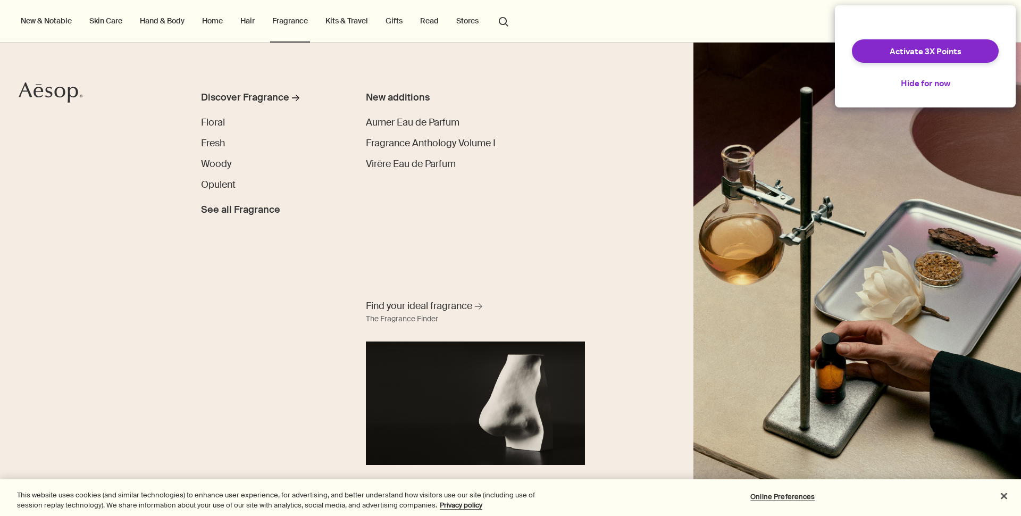
click at [246, 20] on link "Hair" at bounding box center [247, 21] width 19 height 14
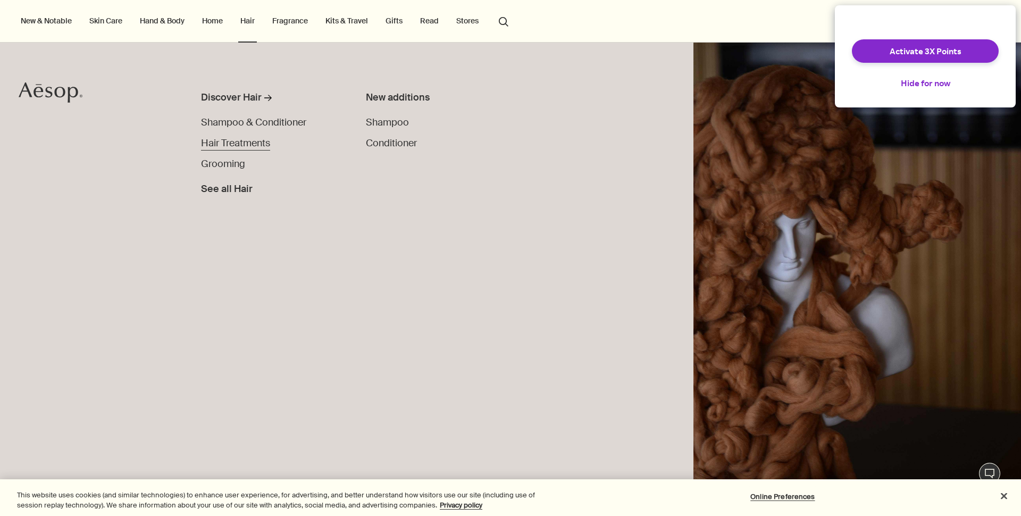
click at [229, 144] on span "Hair Treatments" at bounding box center [235, 143] width 69 height 13
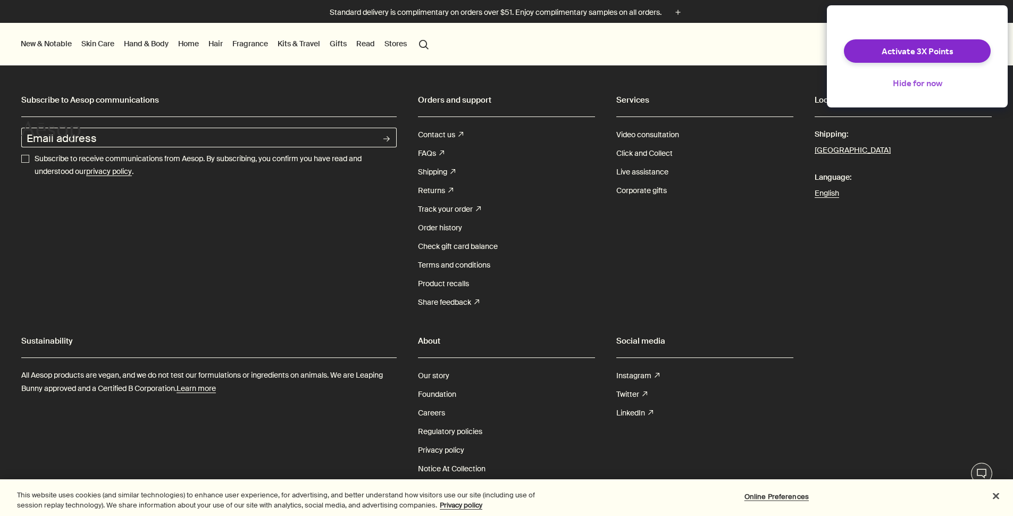
click at [928, 86] on button "Hide for now" at bounding box center [918, 82] width 66 height 23
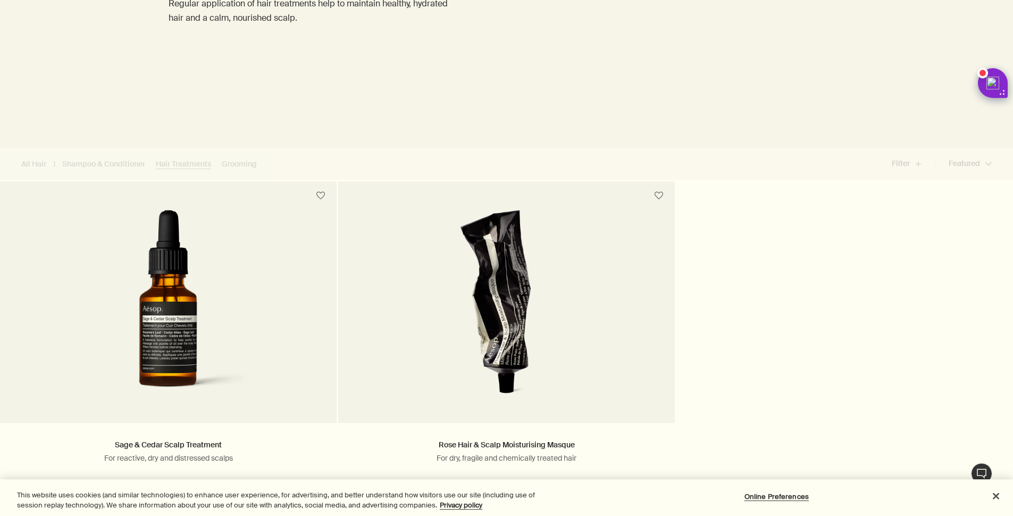
scroll to position [179, 0]
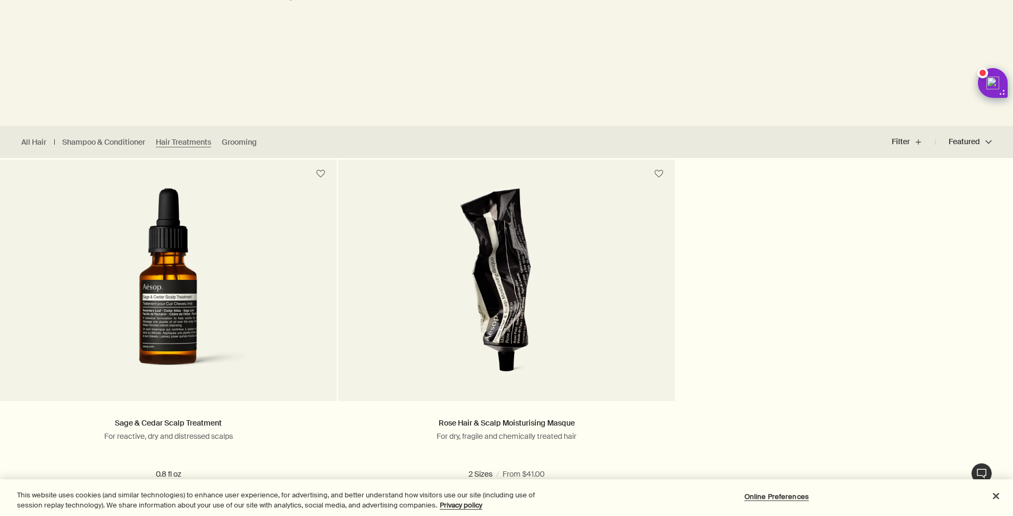
click at [386, 88] on div "Hair Treatments Regular application of hair treatments help to maintain healthy…" at bounding box center [316, 6] width 295 height 239
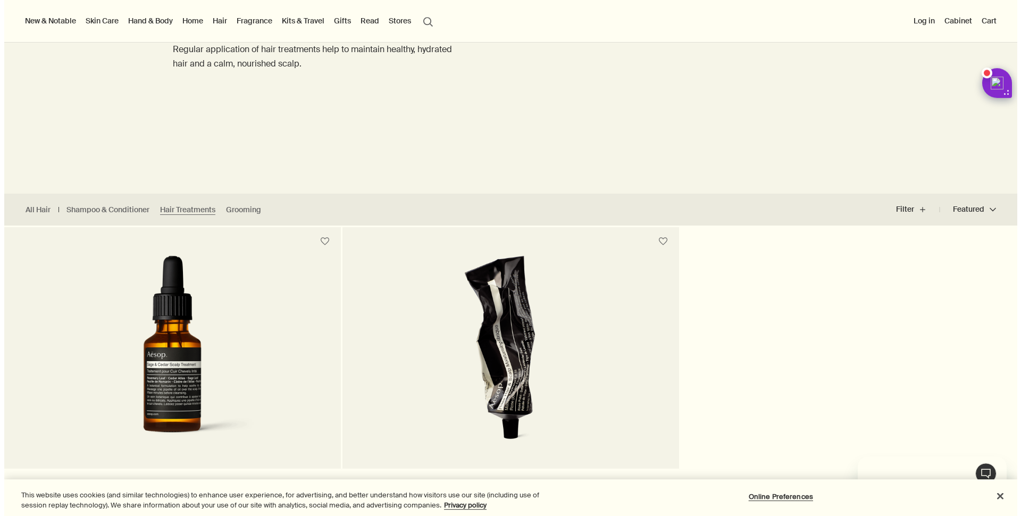
scroll to position [0, 0]
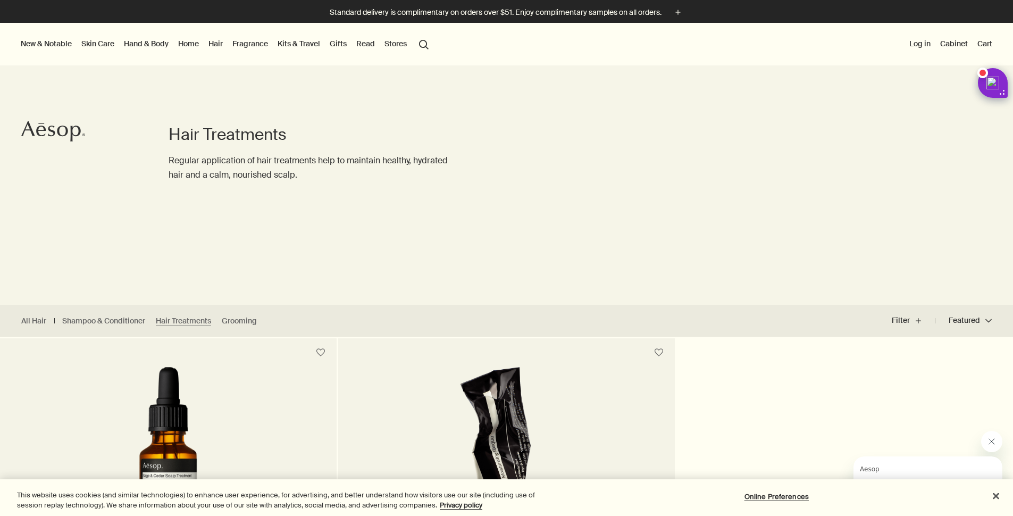
click at [270, 45] on link "Fragrance" at bounding box center [250, 44] width 40 height 14
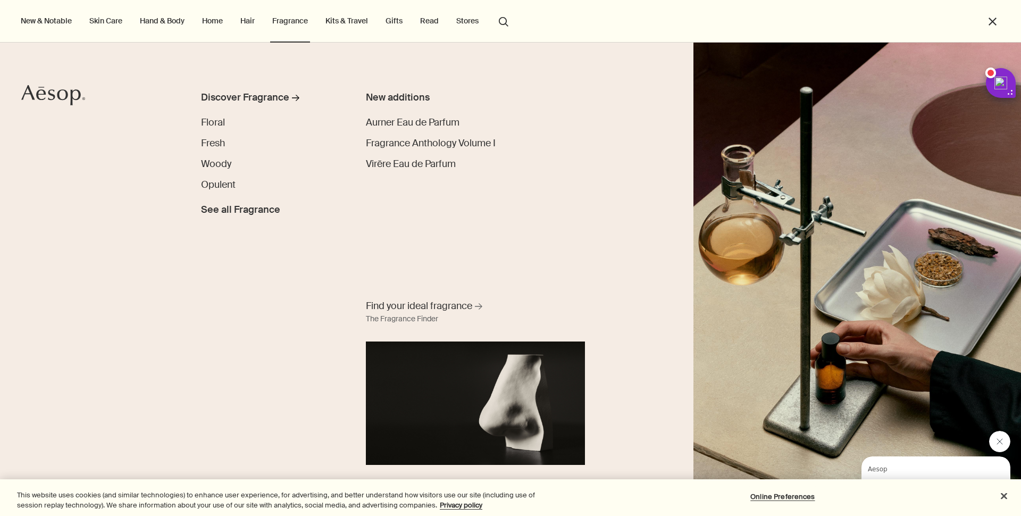
click at [139, 337] on div "Discover Fragrance rightArrow Floral Fresh Woody Opulent See all Fragrance New …" at bounding box center [510, 279] width 1021 height 473
click at [418, 312] on span "Find your ideal fragrance" at bounding box center [419, 305] width 106 height 13
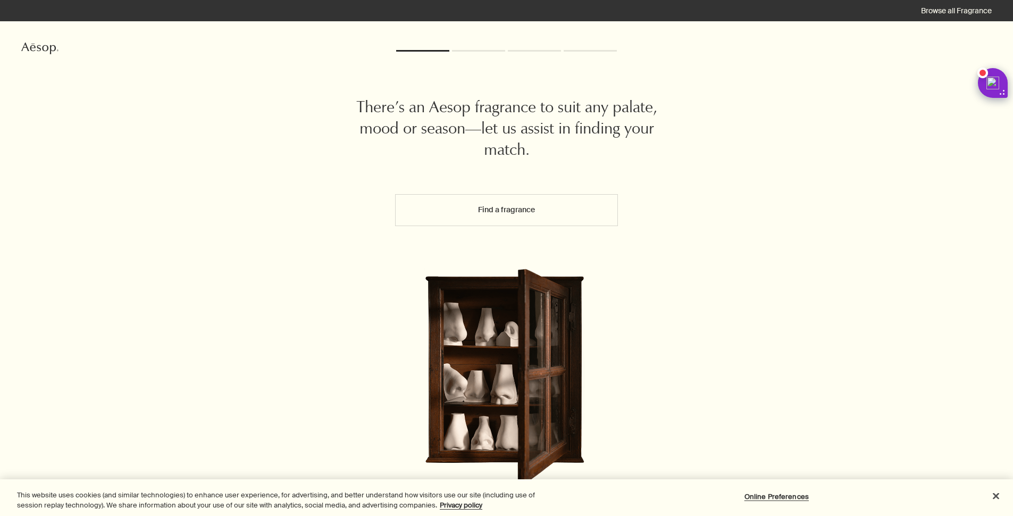
click at [535, 222] on button "Find a fragrance" at bounding box center [506, 210] width 223 height 32
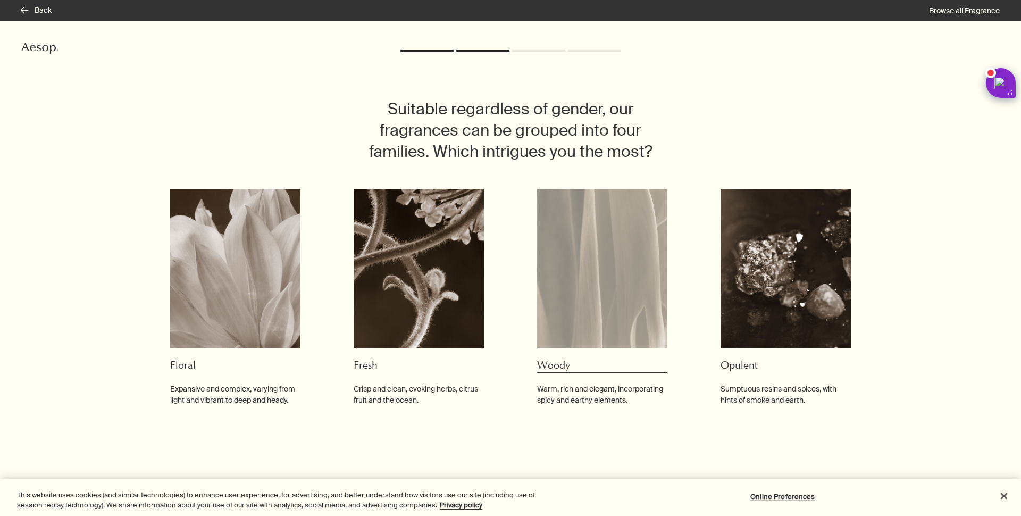
click at [567, 325] on img at bounding box center [602, 269] width 130 height 160
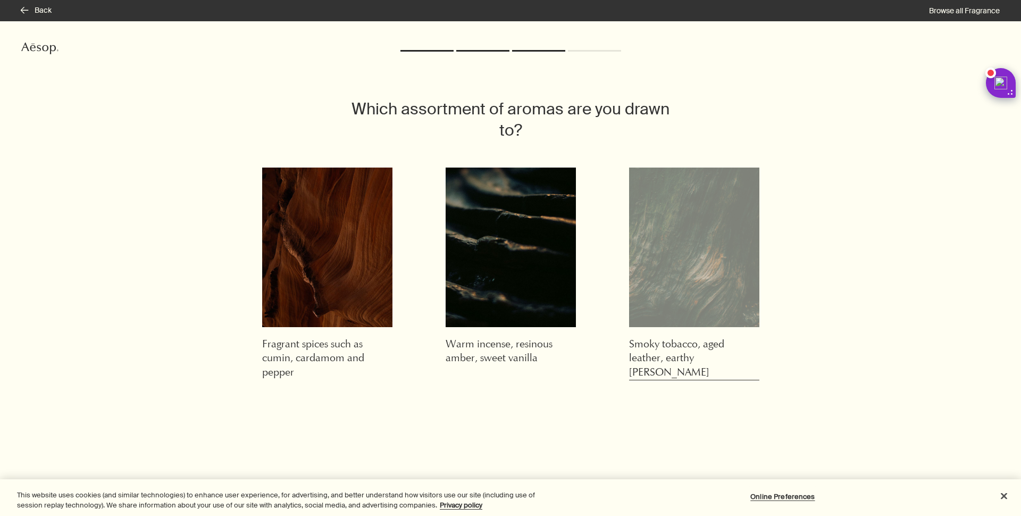
click at [657, 280] on img at bounding box center [694, 248] width 130 height 160
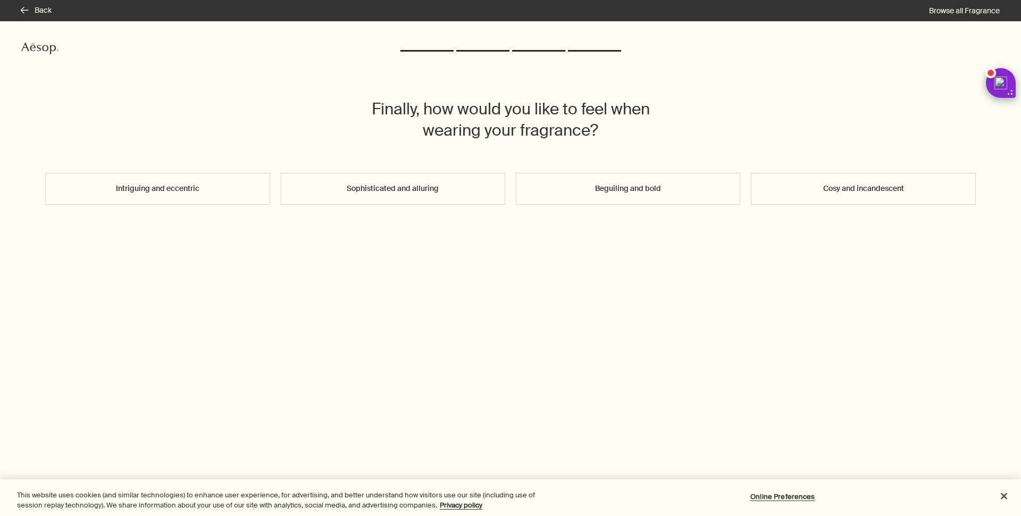
click at [877, 183] on button "Cosy and incandescent" at bounding box center [863, 189] width 224 height 32
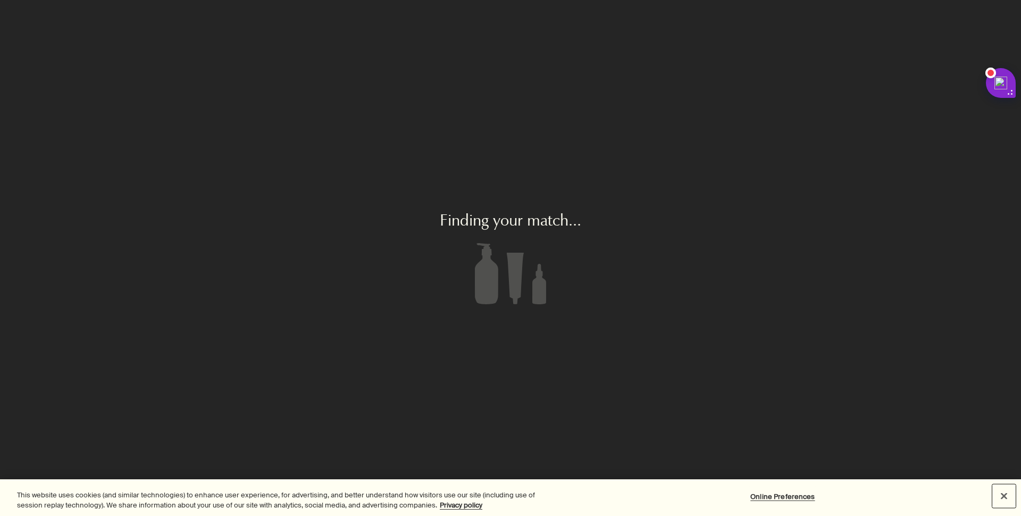
click at [1006, 496] on button "Close" at bounding box center [1004, 496] width 23 height 23
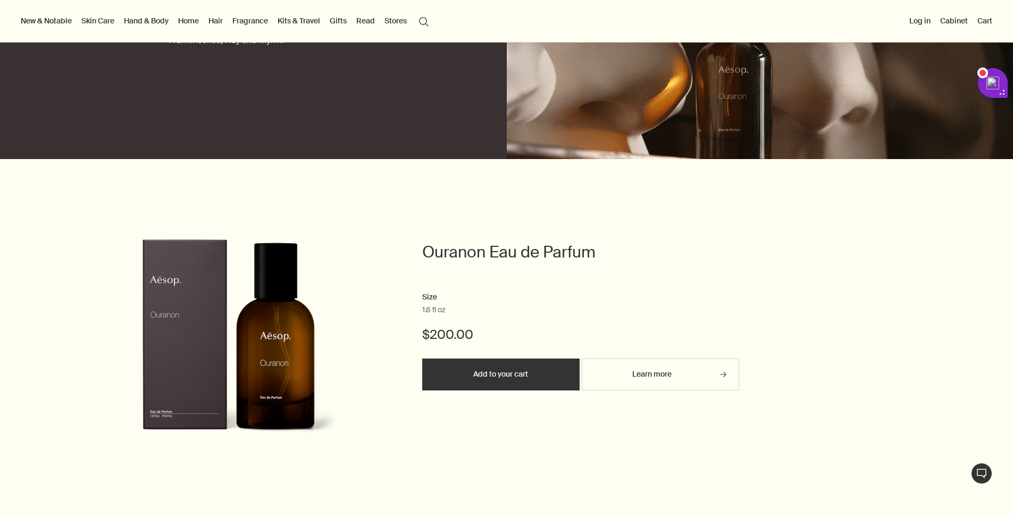
scroll to position [119, 0]
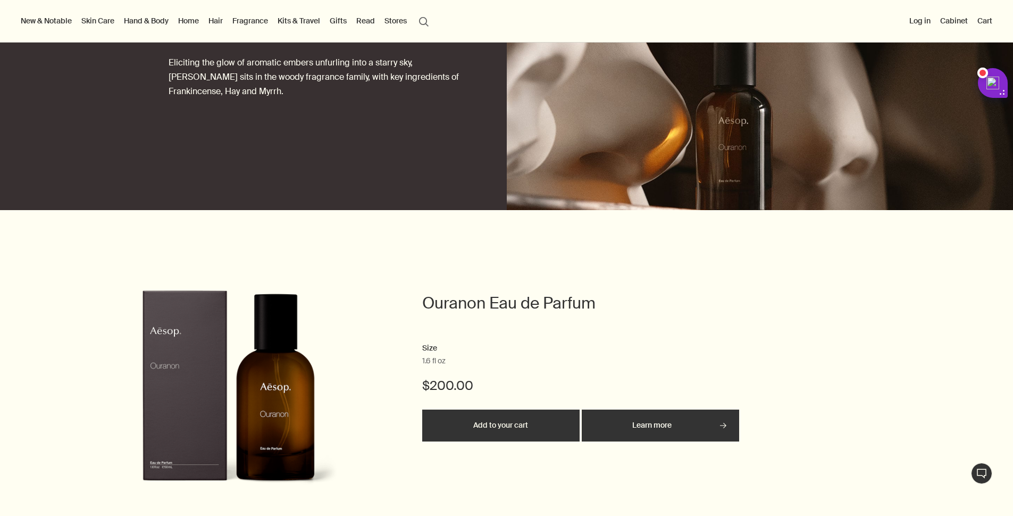
click at [639, 422] on link "Learn more rightArrow" at bounding box center [660, 426] width 157 height 32
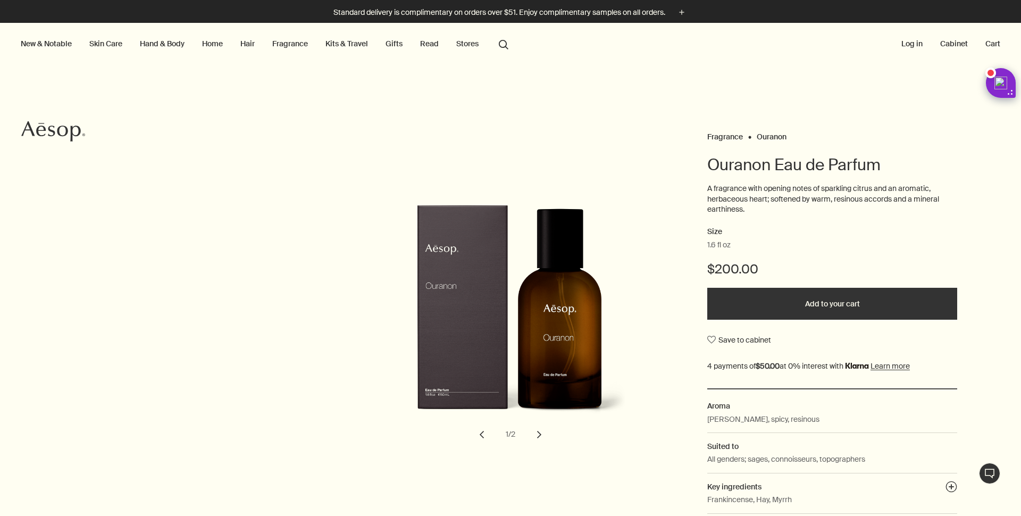
click at [302, 49] on link "Fragrance" at bounding box center [290, 44] width 40 height 14
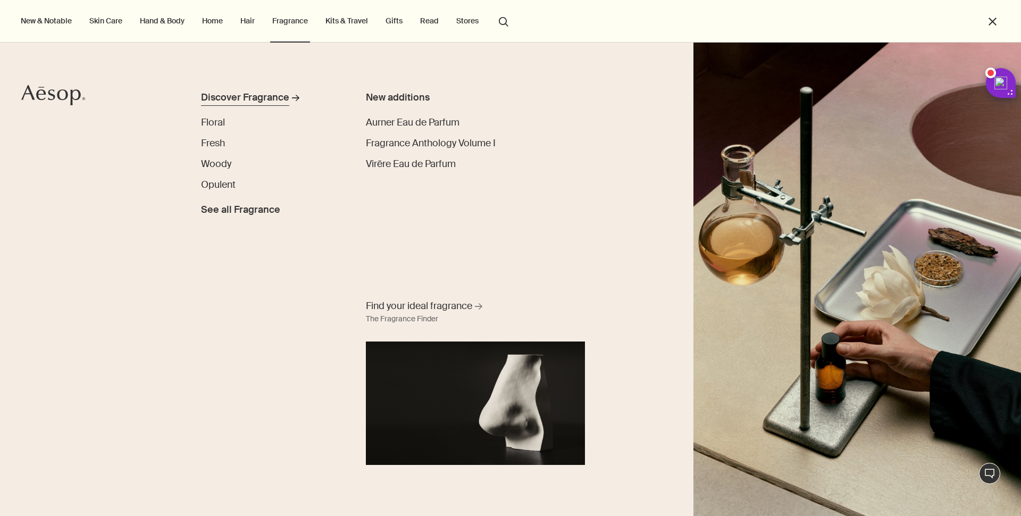
click at [251, 98] on div "Discover Fragrance" at bounding box center [245, 97] width 88 height 14
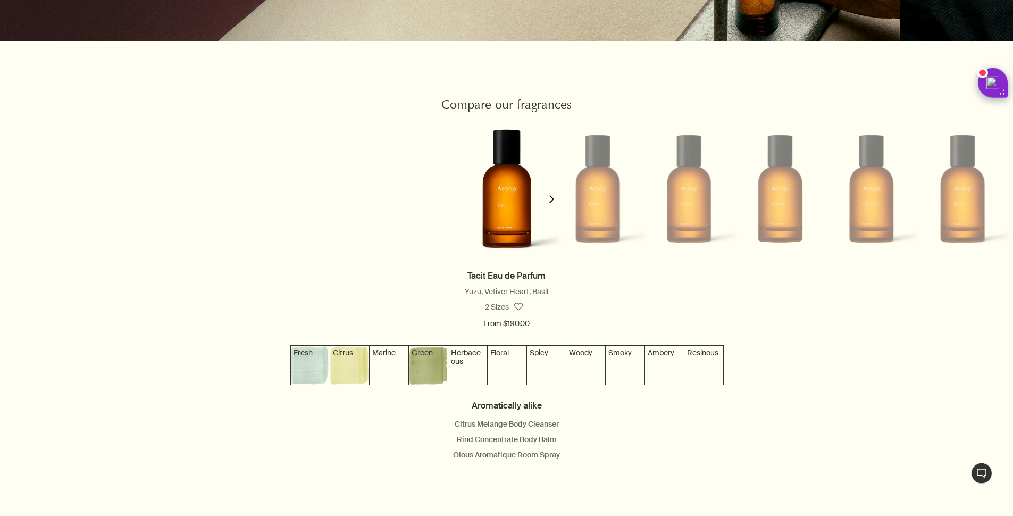
scroll to position [987, 0]
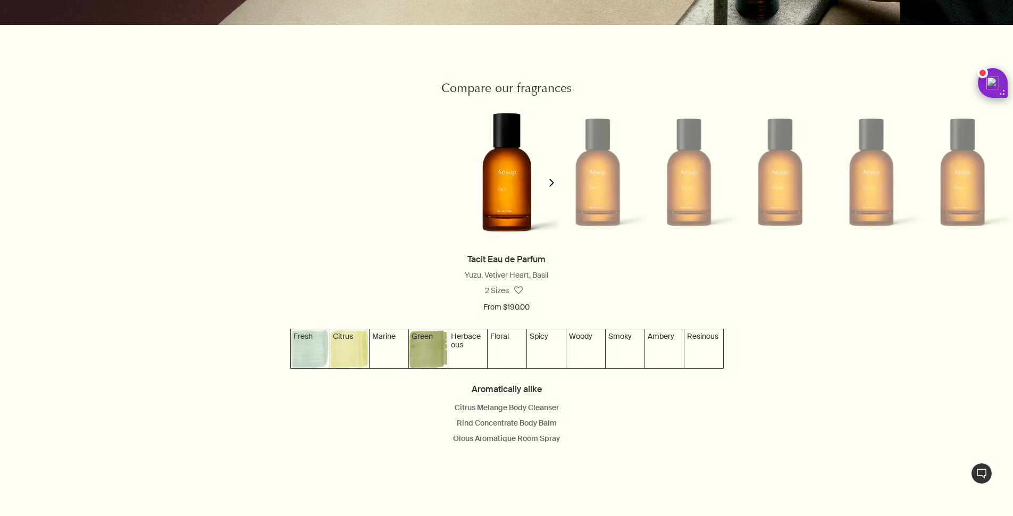
click at [553, 188] on button "chevron" at bounding box center [551, 176] width 21 height 152
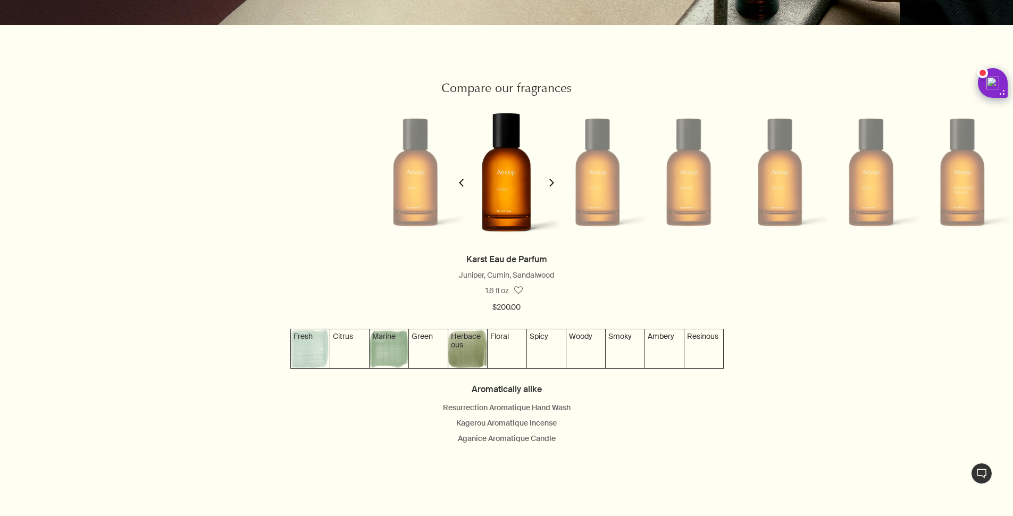
scroll to position [0, 97]
click at [553, 188] on button "chevron" at bounding box center [551, 176] width 21 height 152
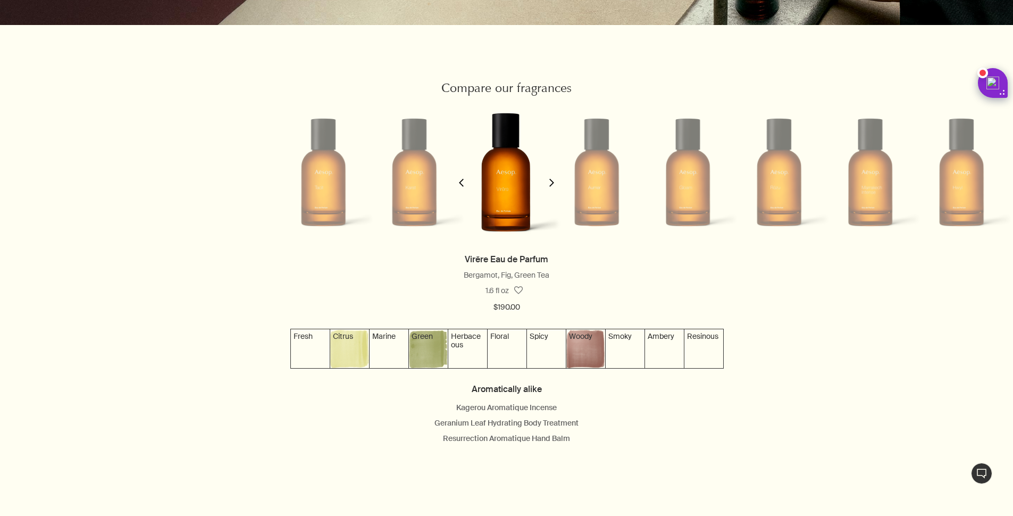
scroll to position [0, 189]
click at [553, 188] on button "chevron" at bounding box center [551, 176] width 21 height 152
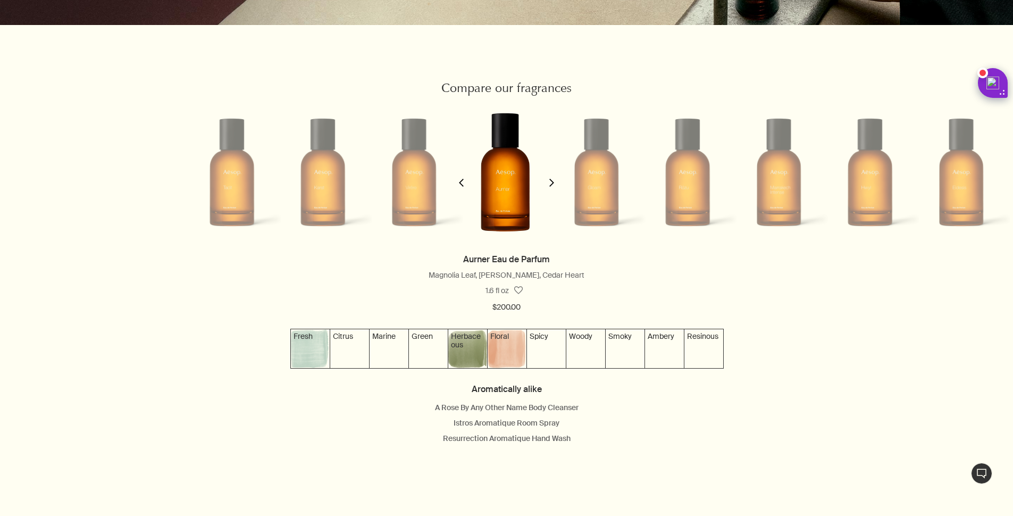
scroll to position [0, 280]
click at [553, 188] on button "chevron" at bounding box center [551, 176] width 21 height 152
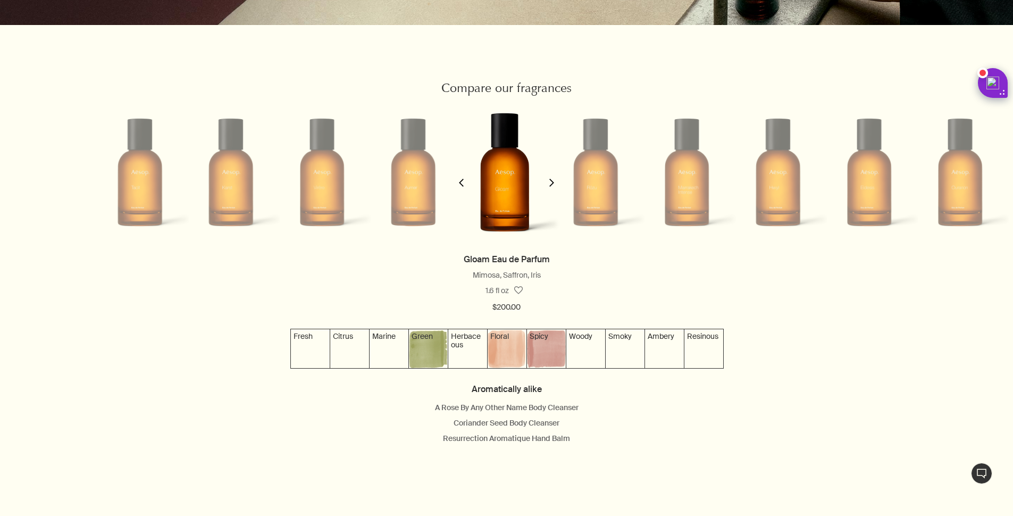
scroll to position [0, 372]
click at [553, 188] on button "chevron" at bounding box center [551, 176] width 21 height 152
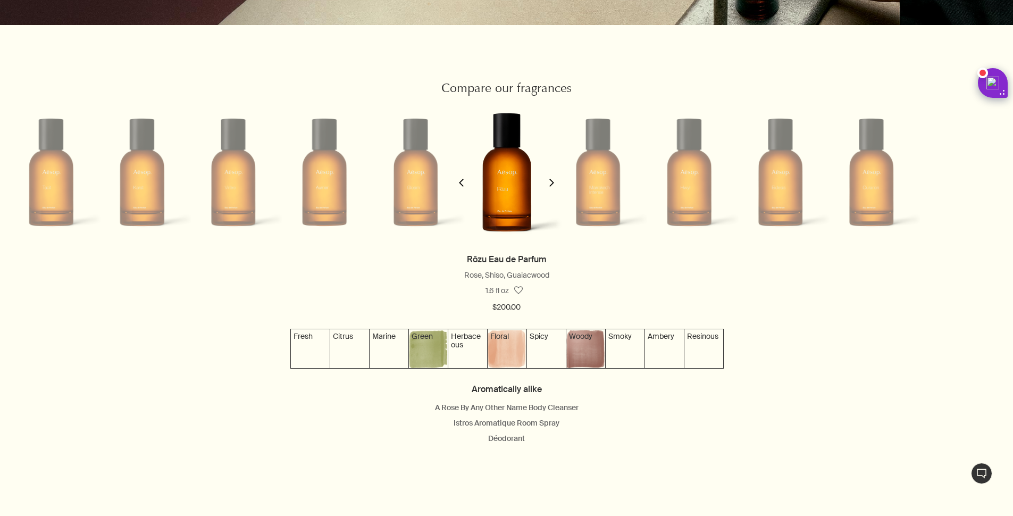
scroll to position [0, 464]
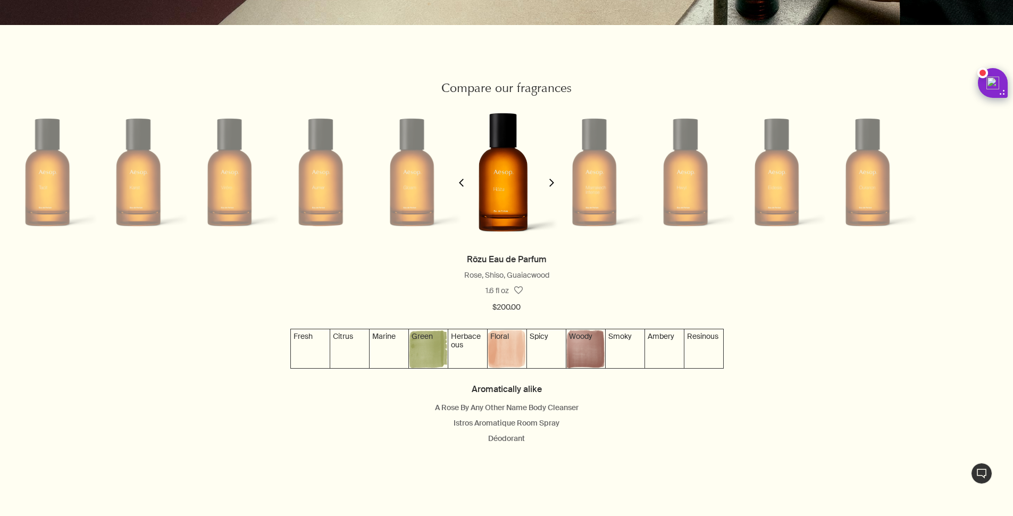
click at [554, 188] on button "chevron" at bounding box center [551, 176] width 21 height 152
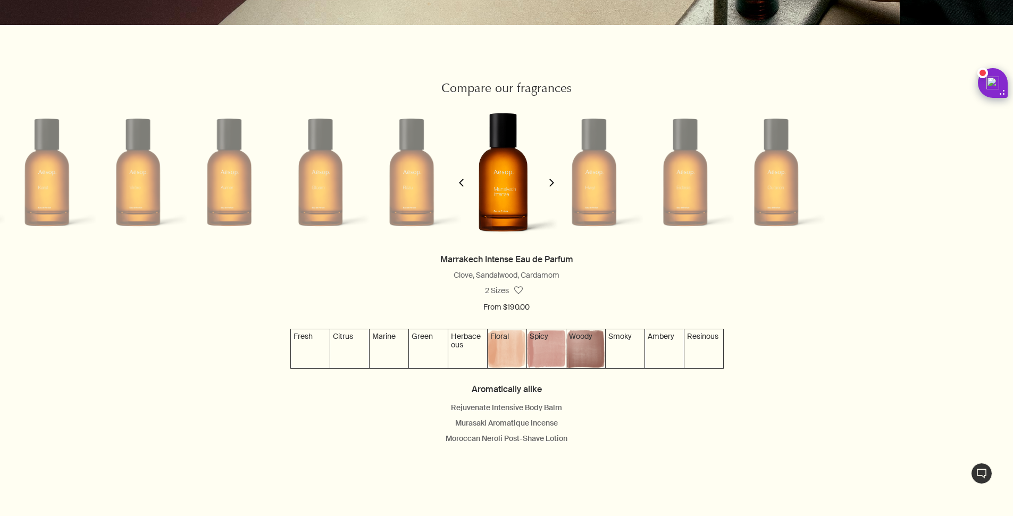
scroll to position [0, 556]
click at [501, 295] on span "2 Sizes" at bounding box center [497, 291] width 24 height 10
click at [549, 187] on icon "chevron" at bounding box center [552, 183] width 8 height 8
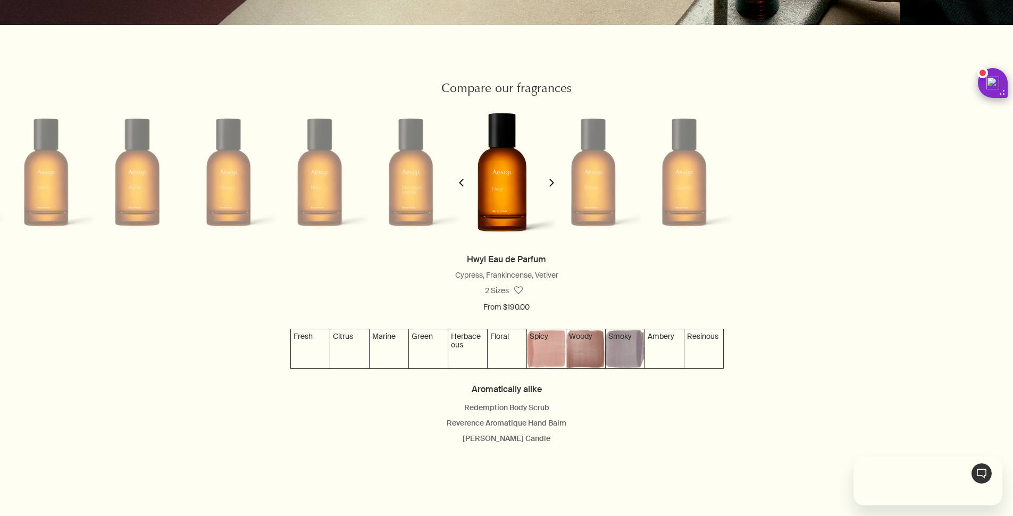
scroll to position [0, 0]
click at [549, 187] on icon "chevron" at bounding box center [552, 183] width 8 height 8
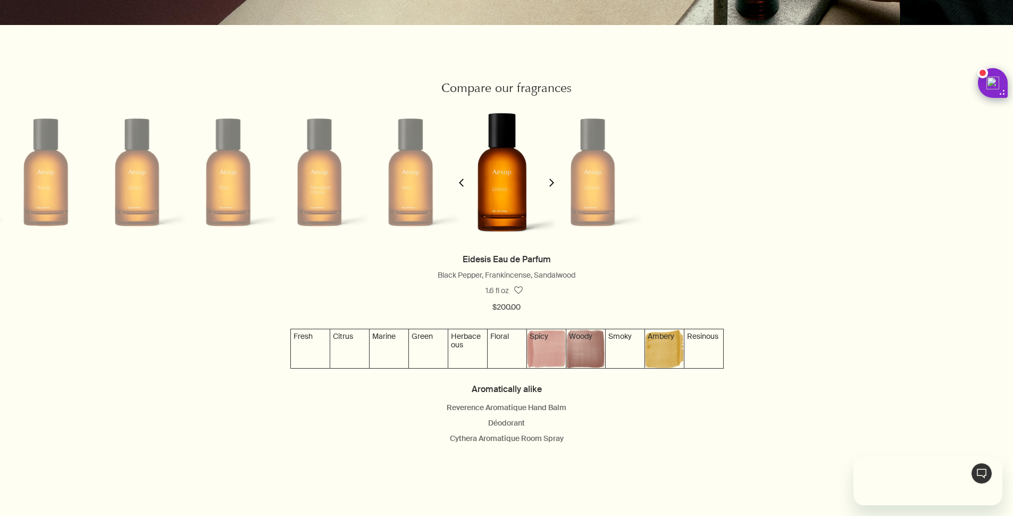
scroll to position [0, 740]
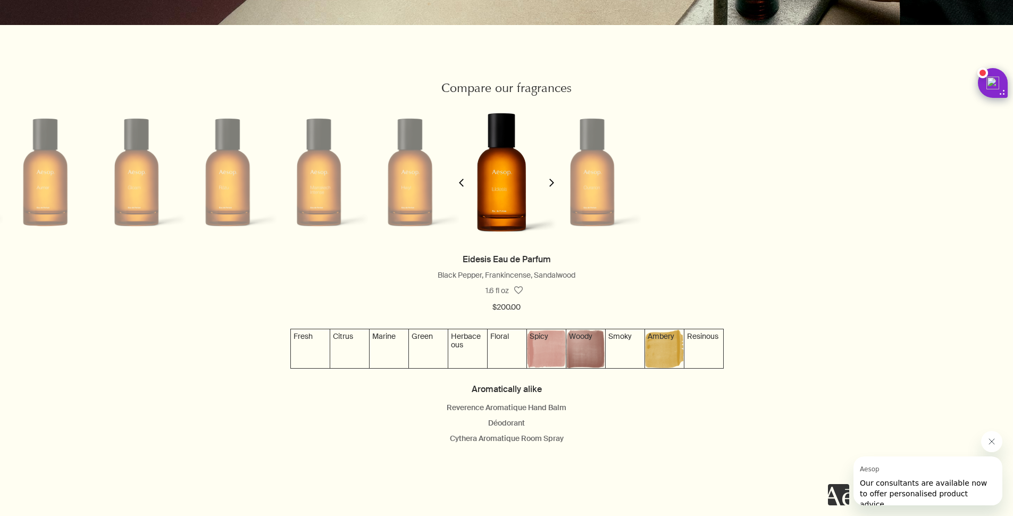
click at [549, 187] on icon "chevron" at bounding box center [552, 183] width 8 height 8
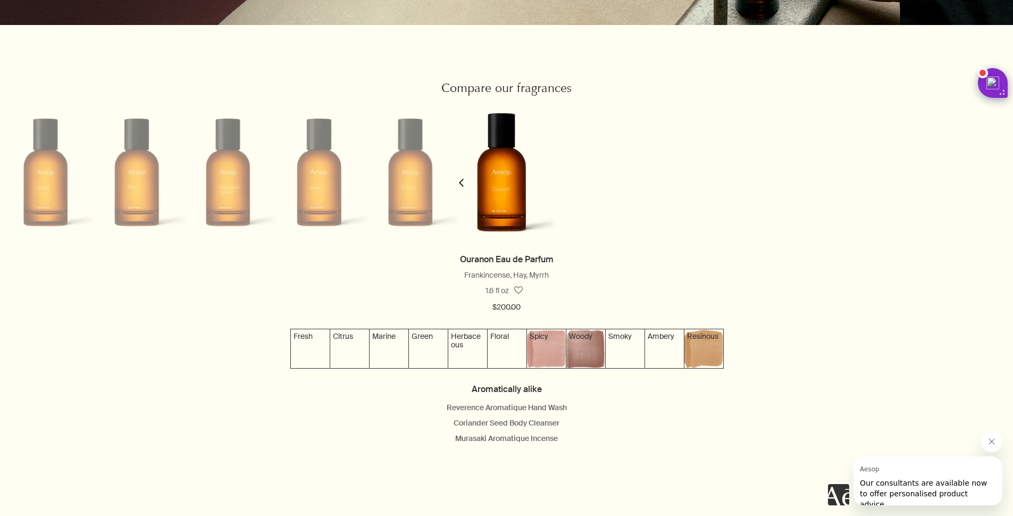
scroll to position [0, 832]
click at [472, 187] on button "chevron" at bounding box center [461, 176] width 21 height 152
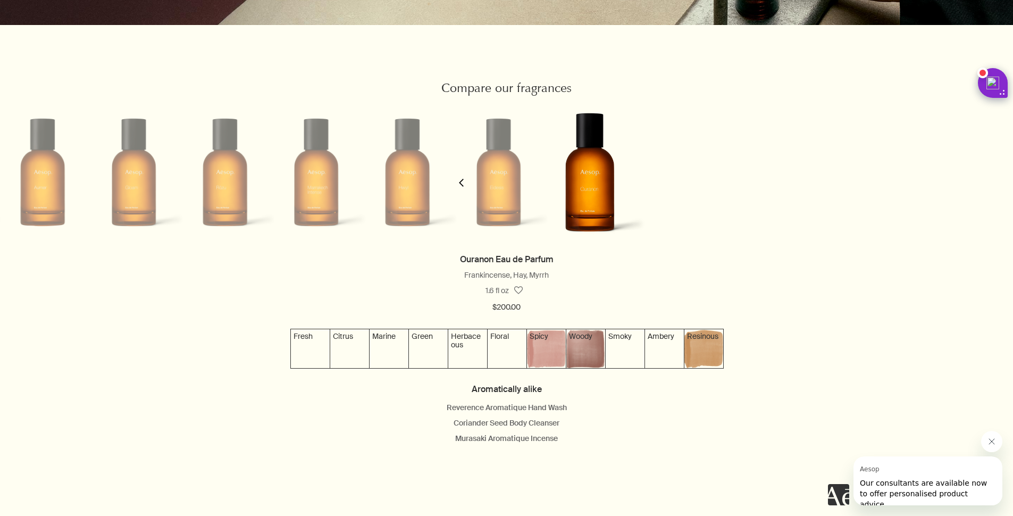
click at [472, 187] on button "chevron" at bounding box center [461, 176] width 21 height 152
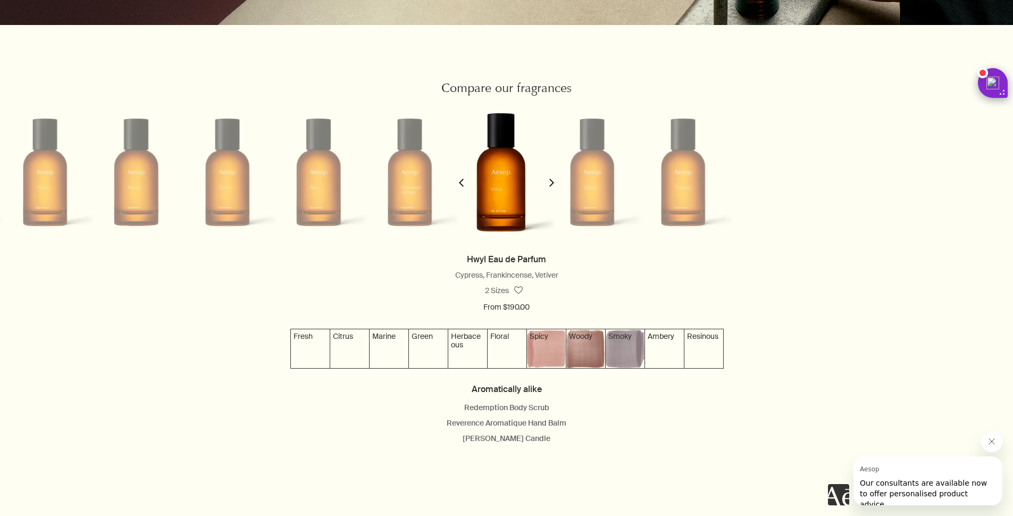
click at [472, 187] on button "chevron" at bounding box center [461, 176] width 21 height 152
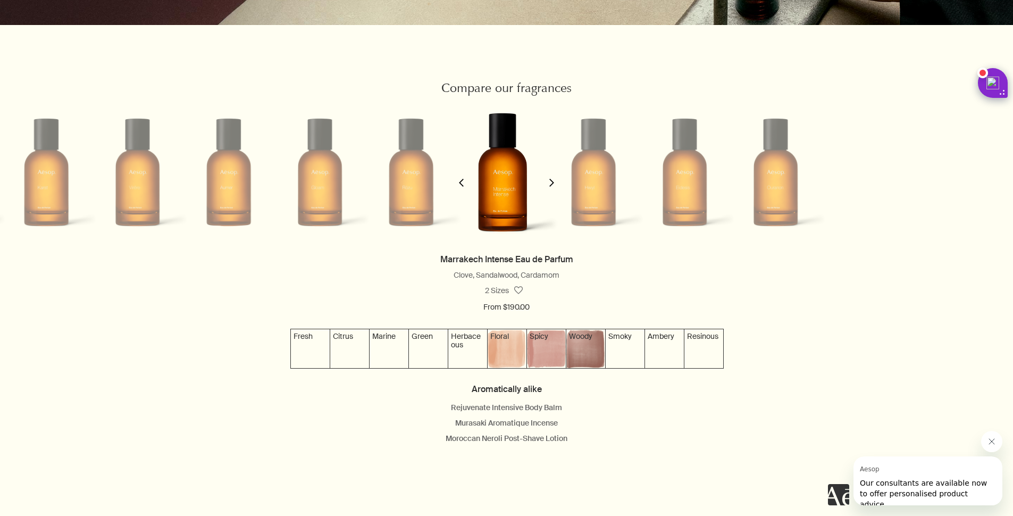
click at [472, 187] on button "chevron" at bounding box center [461, 176] width 21 height 152
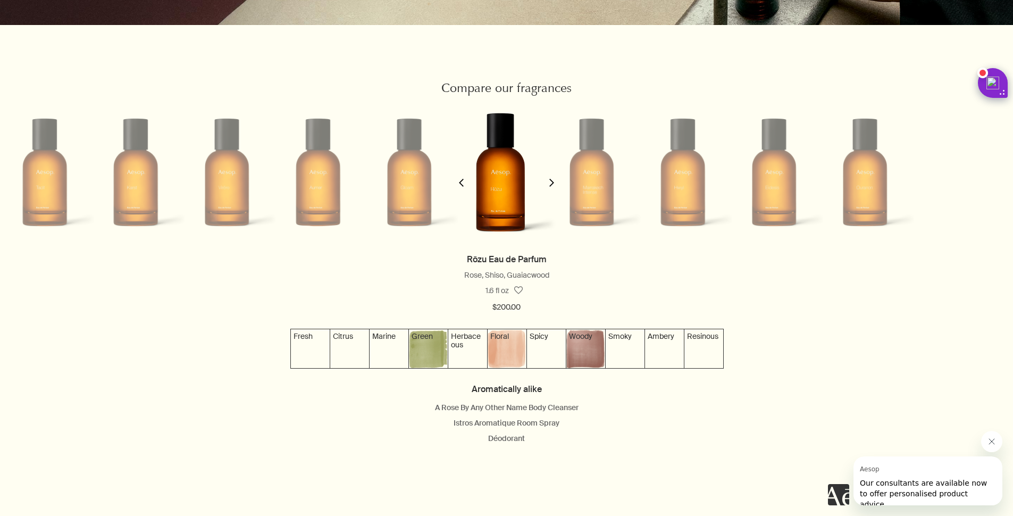
click at [472, 187] on button "chevron" at bounding box center [461, 176] width 21 height 152
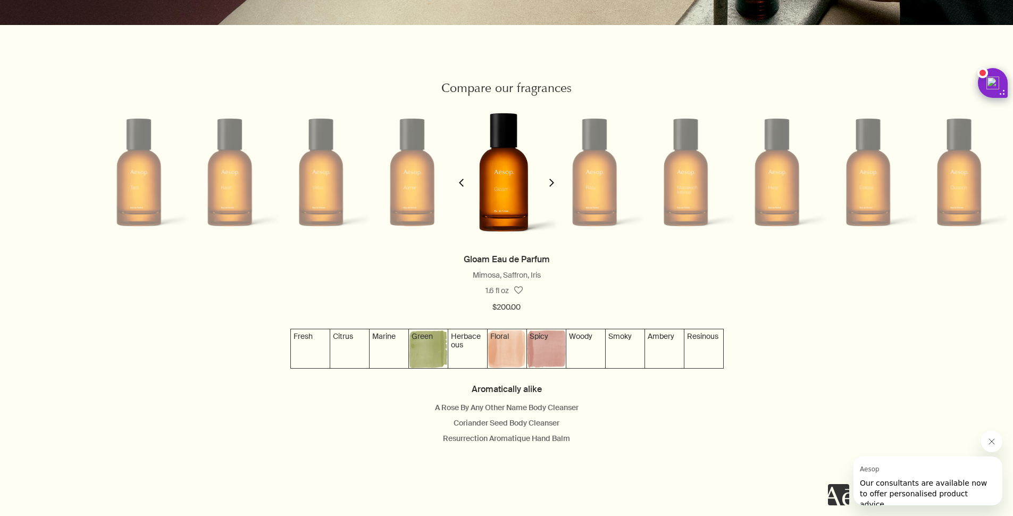
click at [472, 187] on button "chevron" at bounding box center [461, 176] width 21 height 152
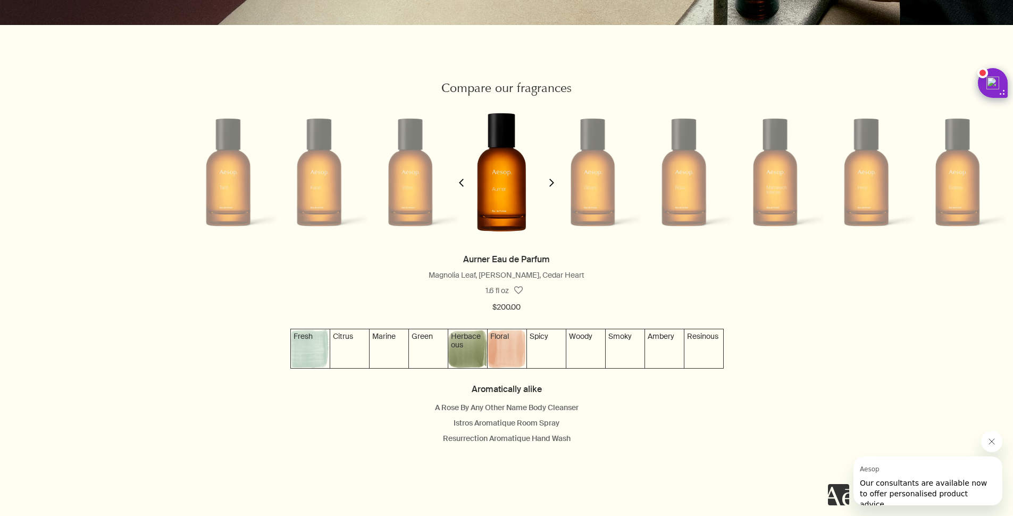
click at [472, 187] on button "chevron" at bounding box center [461, 176] width 21 height 152
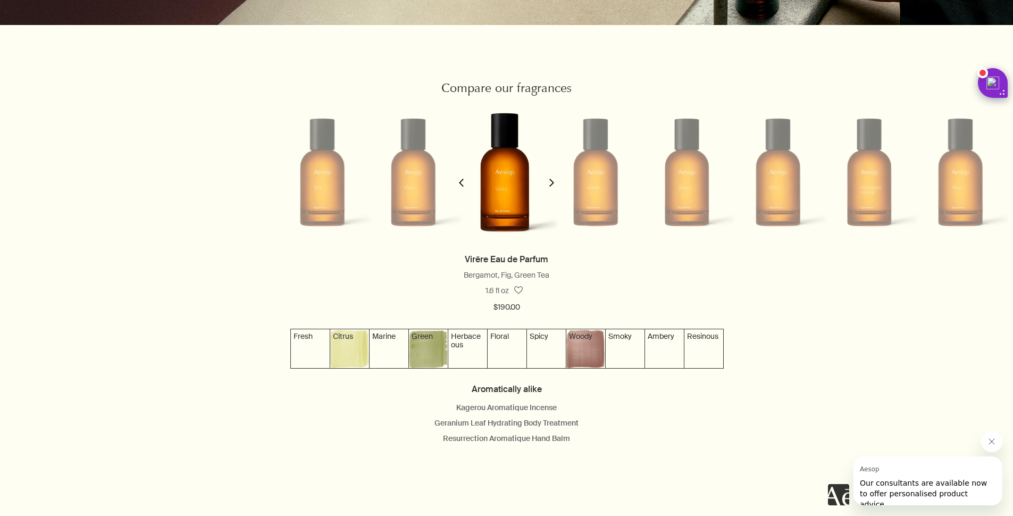
click at [472, 187] on button "chevron" at bounding box center [461, 176] width 21 height 152
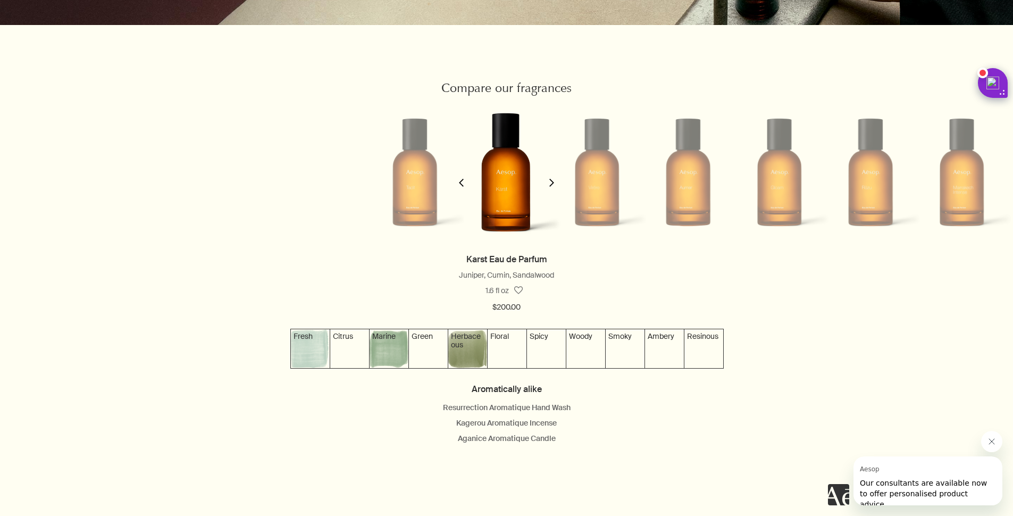
click at [472, 187] on button "chevron" at bounding box center [461, 176] width 21 height 152
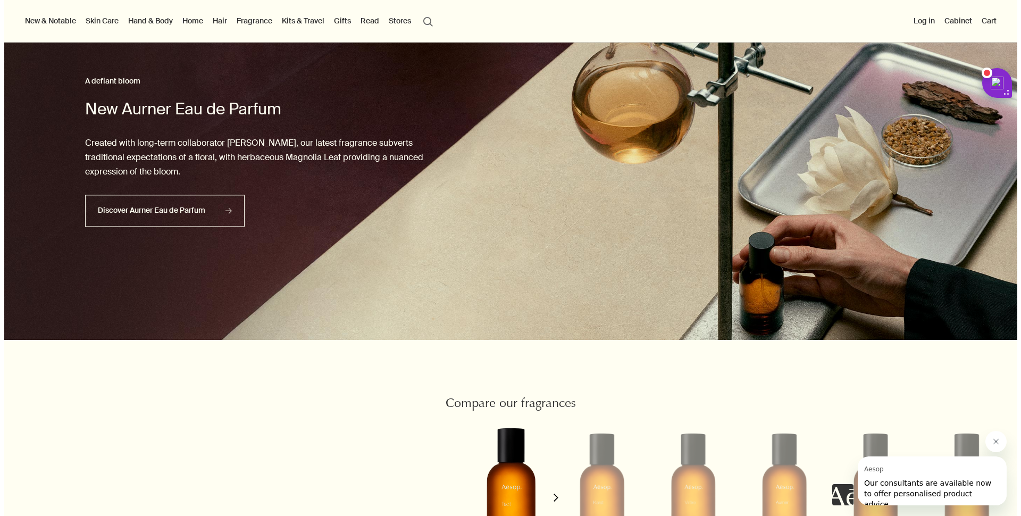
scroll to position [494, 0]
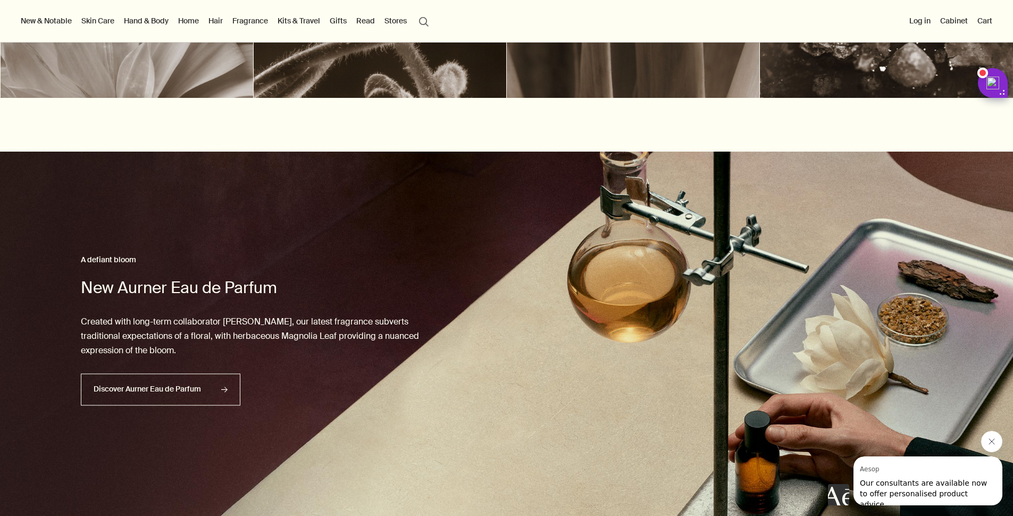
click at [225, 24] on link "Hair" at bounding box center [215, 21] width 19 height 14
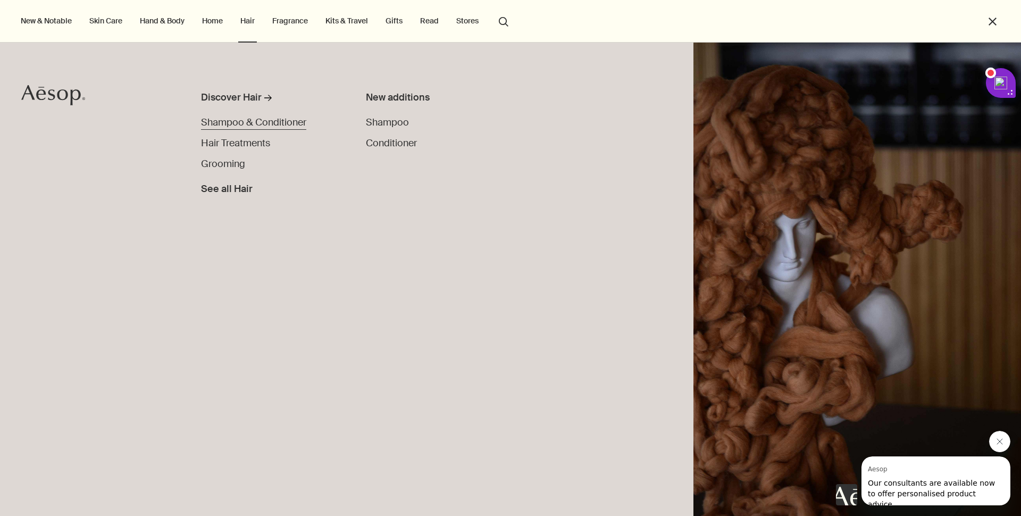
click at [251, 119] on span "Shampoo & Conditioner" at bounding box center [253, 122] width 105 height 13
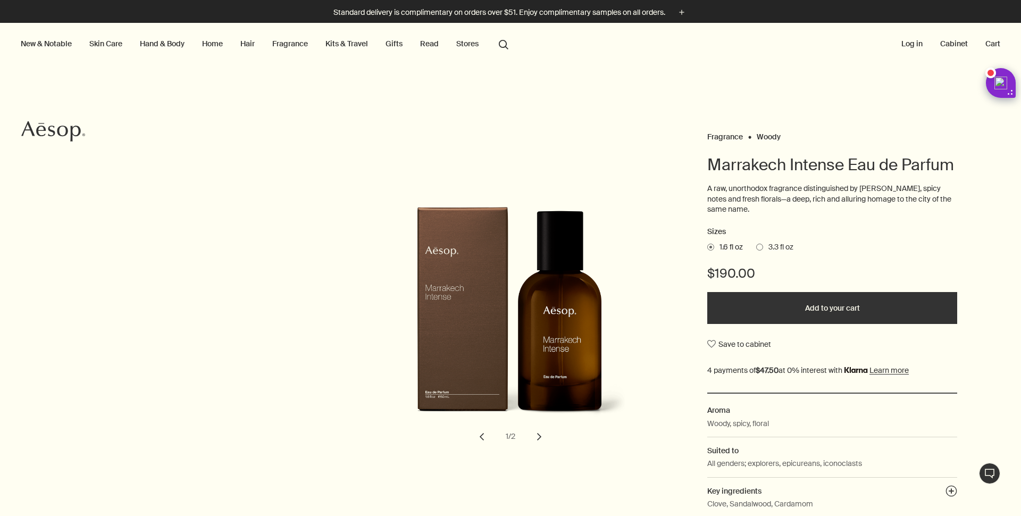
click at [756, 247] on span at bounding box center [759, 247] width 7 height 7
click at [756, 247] on input "3.3 fl oz" at bounding box center [756, 245] width 0 height 7
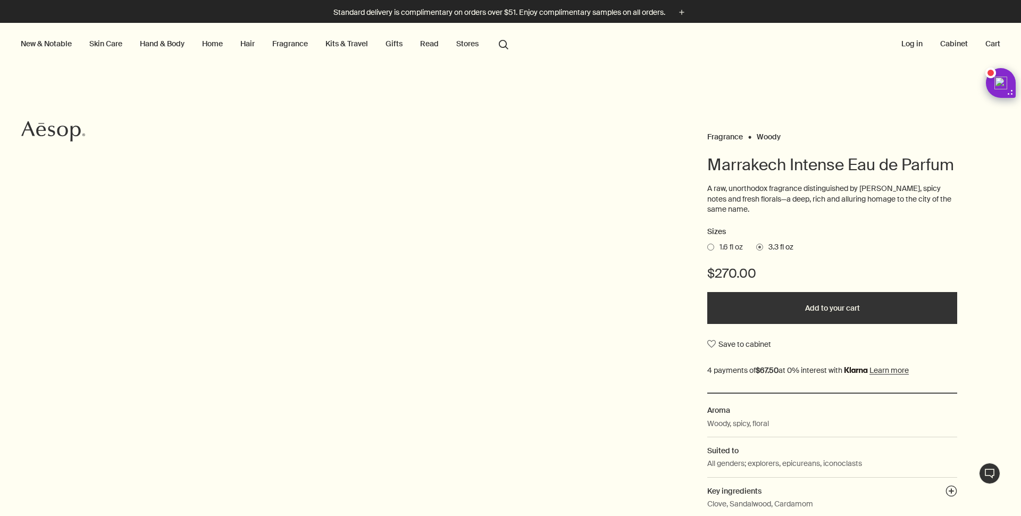
click at [714, 249] on span "1.6 fl oz" at bounding box center [728, 247] width 29 height 11
click at [707, 249] on input "1.6 fl oz" at bounding box center [707, 245] width 0 height 7
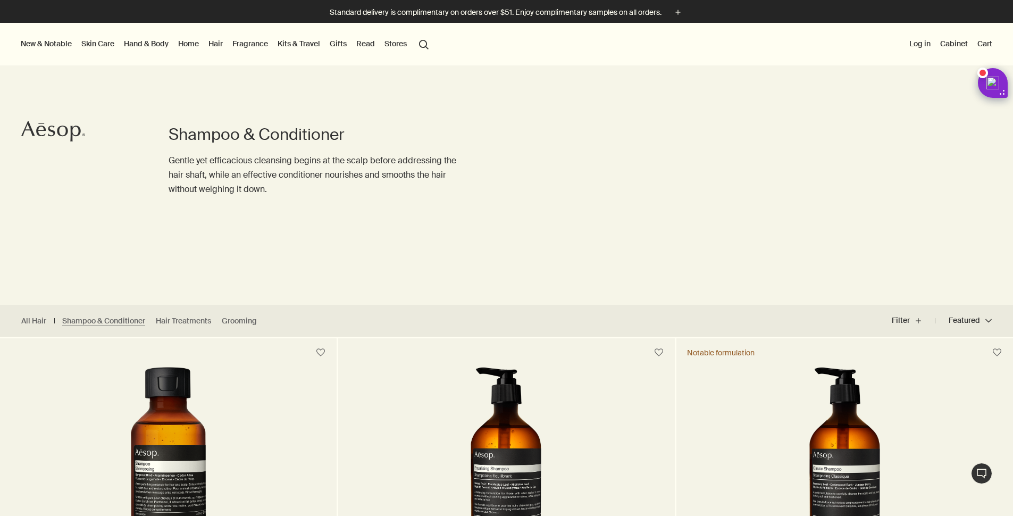
click at [201, 45] on link "Home" at bounding box center [188, 44] width 25 height 14
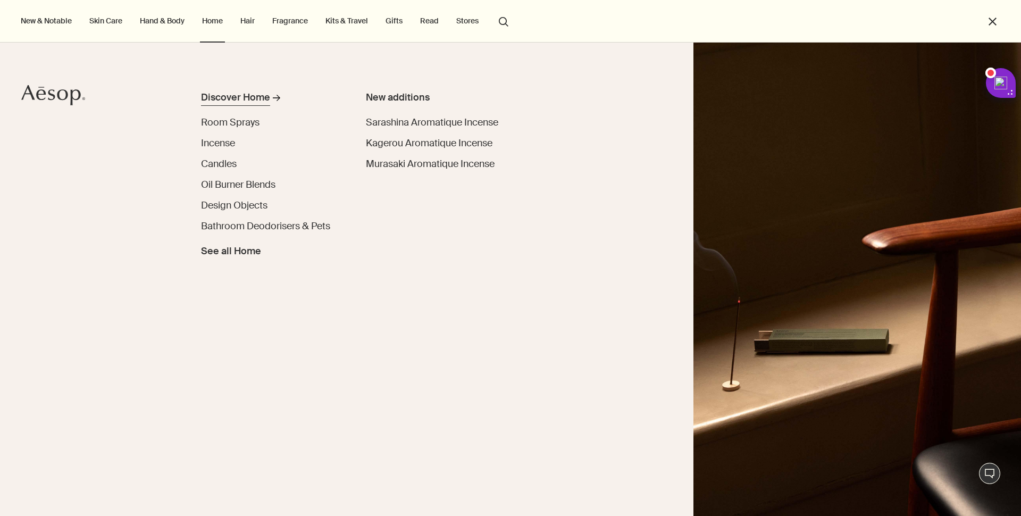
click at [245, 96] on div "Discover Home" at bounding box center [235, 97] width 69 height 14
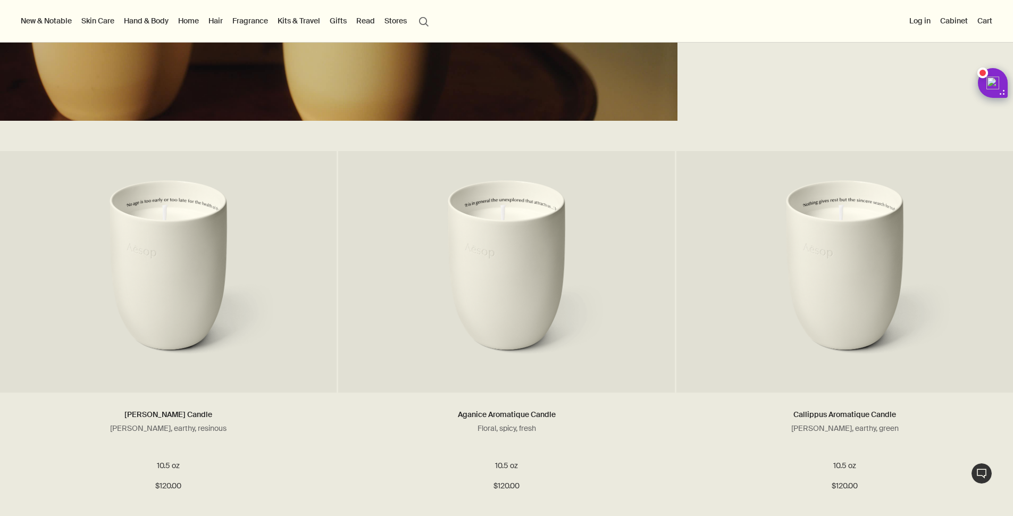
scroll to position [2128, 0]
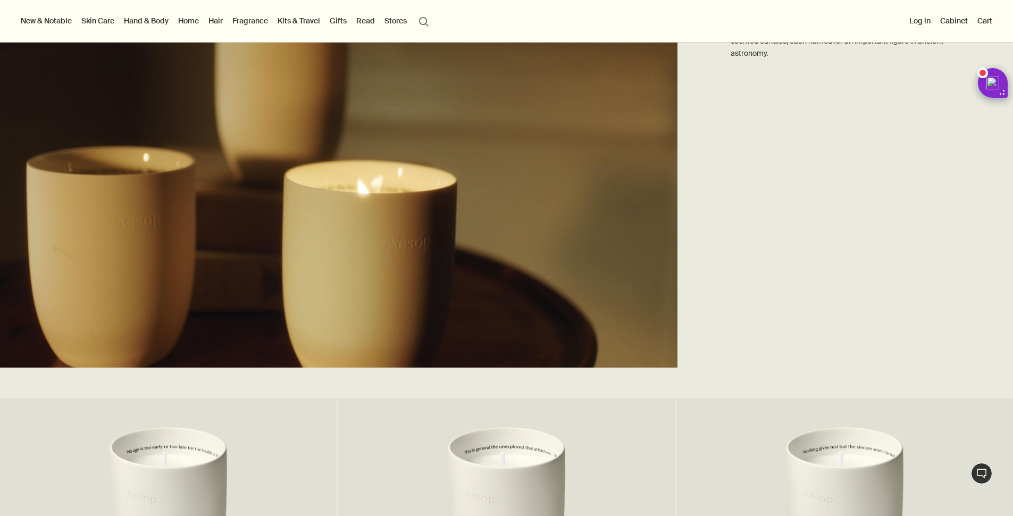
click at [151, 25] on link "Hand & Body" at bounding box center [146, 21] width 49 height 14
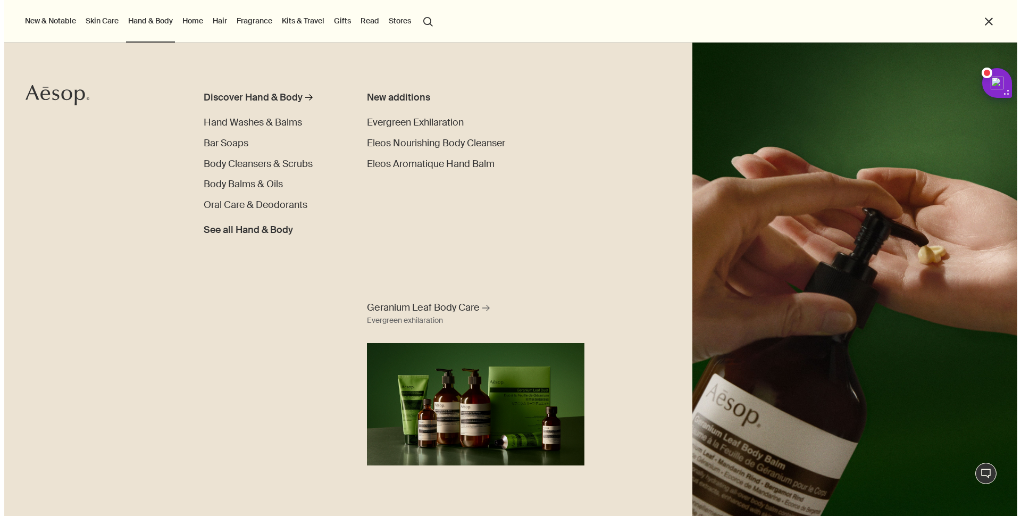
scroll to position [2134, 0]
